Goal: Task Accomplishment & Management: Manage account settings

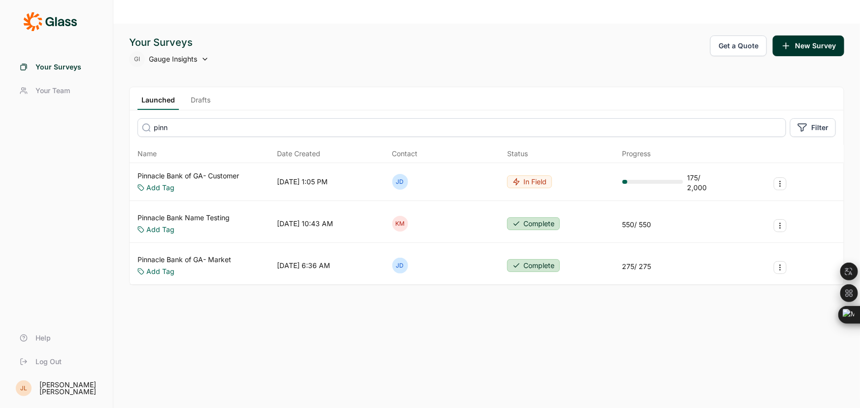
type input "pinn"
click at [214, 213] on link "Pinnacle Bank Name Testing" at bounding box center [184, 218] width 92 height 10
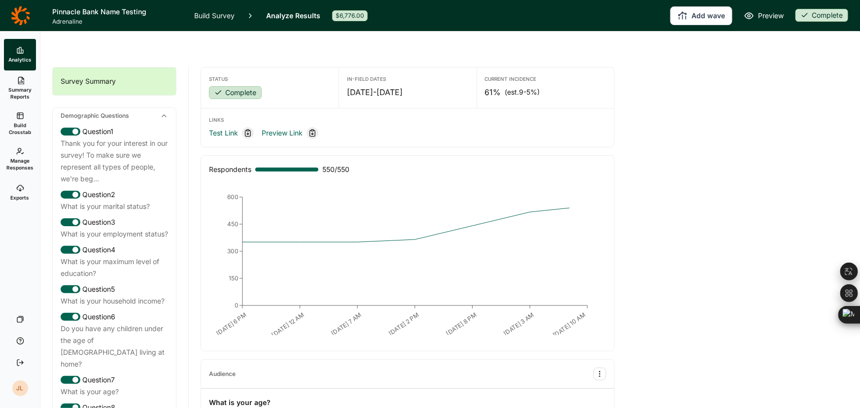
click at [20, 166] on span "Manage Responses" at bounding box center [19, 164] width 27 height 14
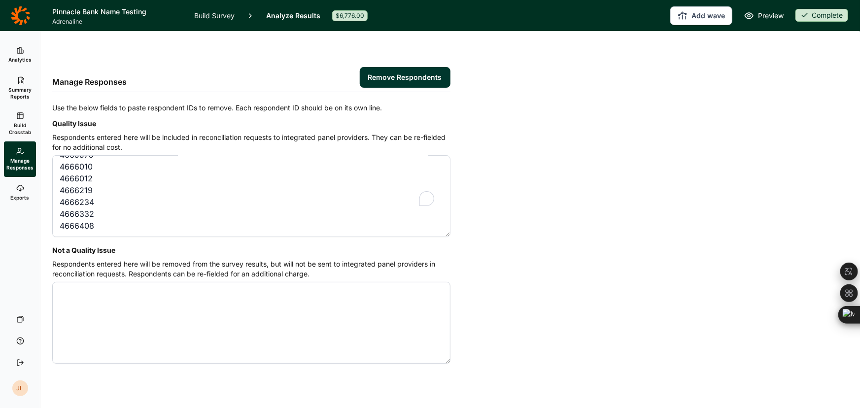
scroll to position [526, 0]
type textarea "4649646 4650039 4652965 4653556 4653970 4654148 4654165 4654239 4654463 4654469…"
click at [405, 67] on button "Remove Respondents" at bounding box center [405, 77] width 91 height 21
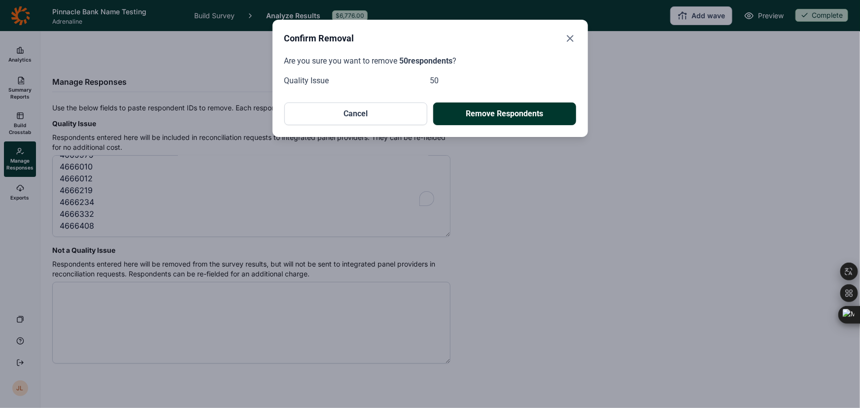
click at [490, 113] on button "Remove Respondents" at bounding box center [504, 114] width 143 height 23
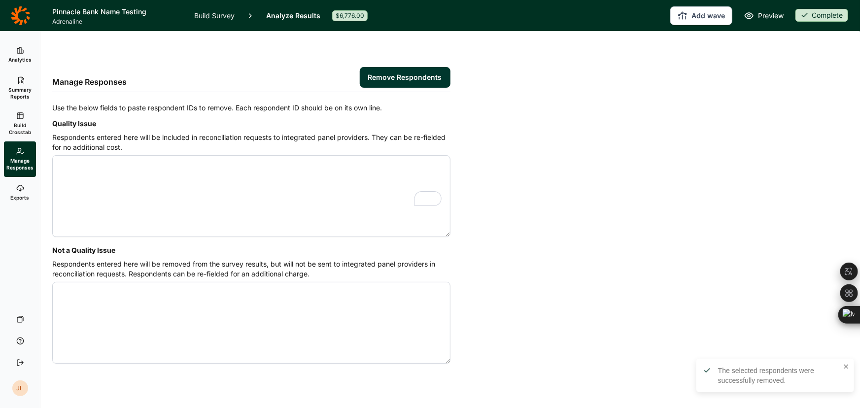
scroll to position [0, 0]
click at [24, 50] on icon at bounding box center [20, 50] width 8 height 8
